Goal: Navigation & Orientation: Find specific page/section

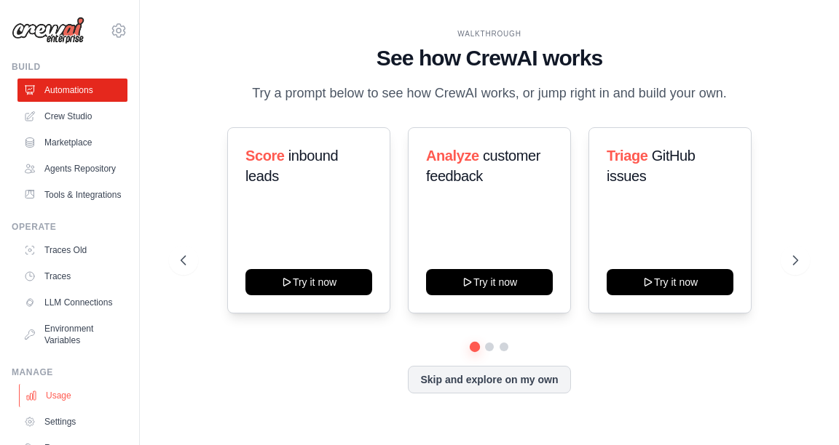
scroll to position [58, 0]
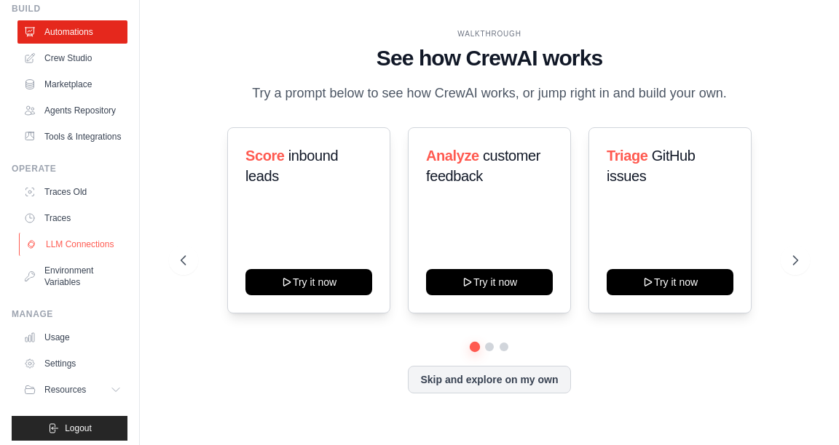
click at [79, 256] on link "LLM Connections" at bounding box center [74, 244] width 110 height 23
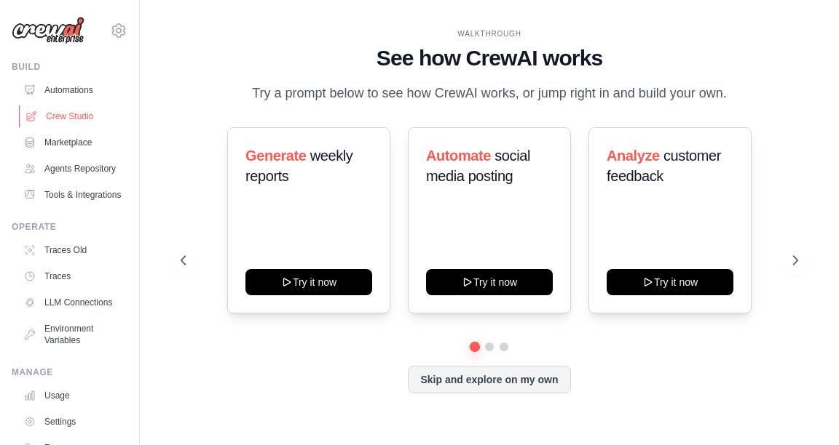
click at [87, 122] on link "Crew Studio" at bounding box center [74, 116] width 110 height 23
click at [76, 38] on img at bounding box center [48, 31] width 73 height 28
click at [39, 23] on img at bounding box center [48, 31] width 73 height 28
click at [64, 34] on img at bounding box center [48, 31] width 73 height 28
click at [86, 34] on div "sorikiki98@sookmyung.ac.kr Settings" at bounding box center [70, 23] width 116 height 47
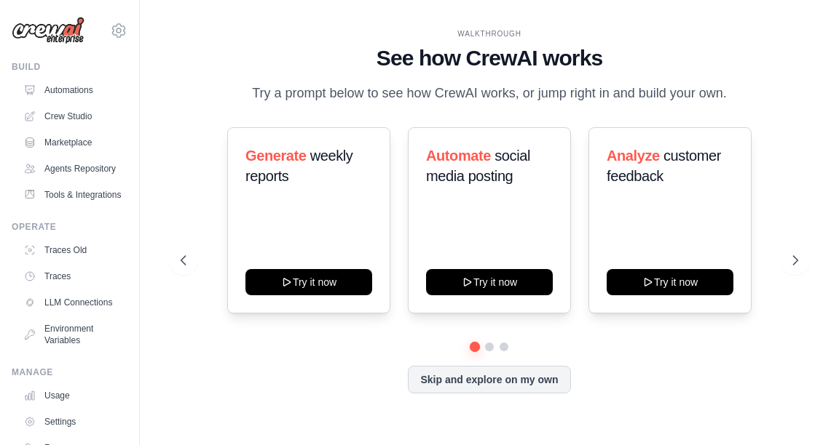
click at [95, 33] on div "sorikiki98@sookmyung.ac.kr Settings" at bounding box center [70, 23] width 116 height 47
click at [41, 31] on img at bounding box center [48, 31] width 73 height 28
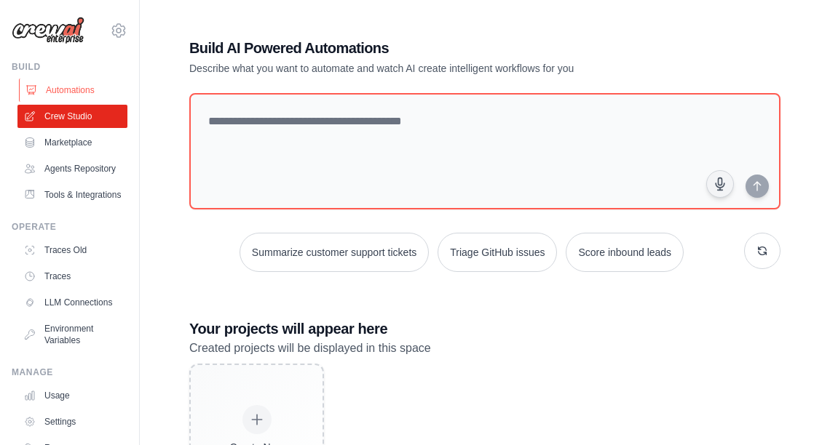
click at [79, 99] on link "Automations" at bounding box center [74, 90] width 110 height 23
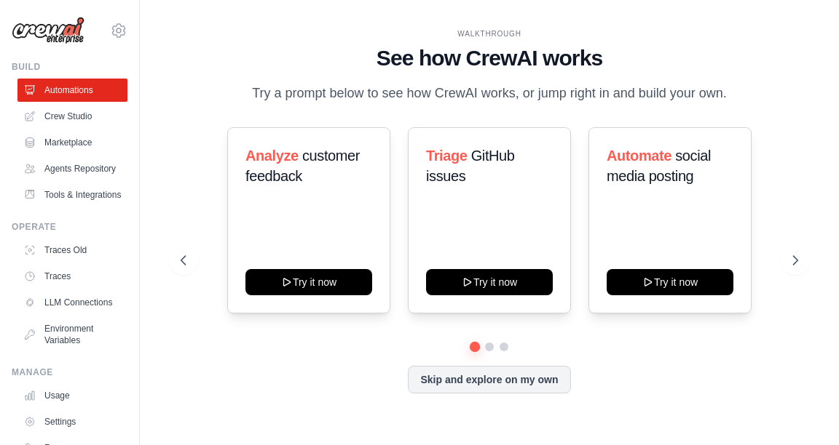
click at [75, 29] on img at bounding box center [48, 31] width 73 height 28
click at [69, 28] on img at bounding box center [48, 31] width 73 height 28
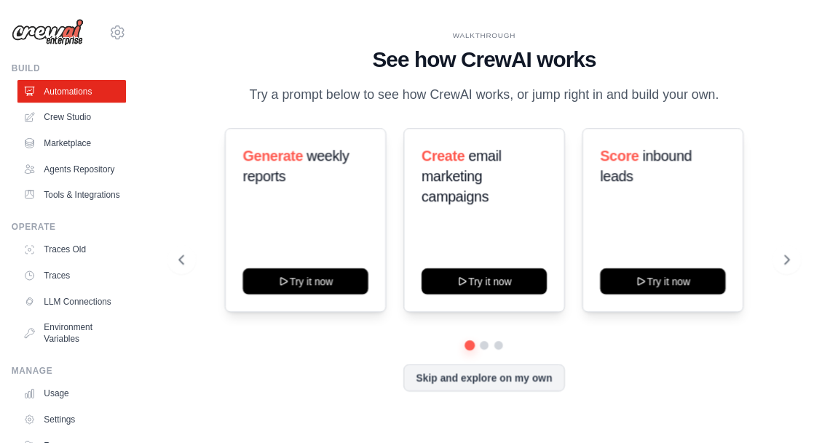
scroll to position [58, 0]
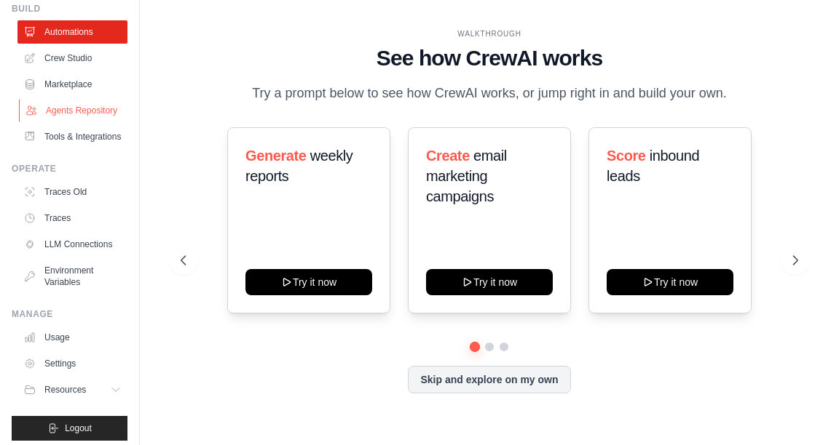
click at [63, 116] on link "Agents Repository" at bounding box center [74, 110] width 110 height 23
